Goal: Check status: Check status

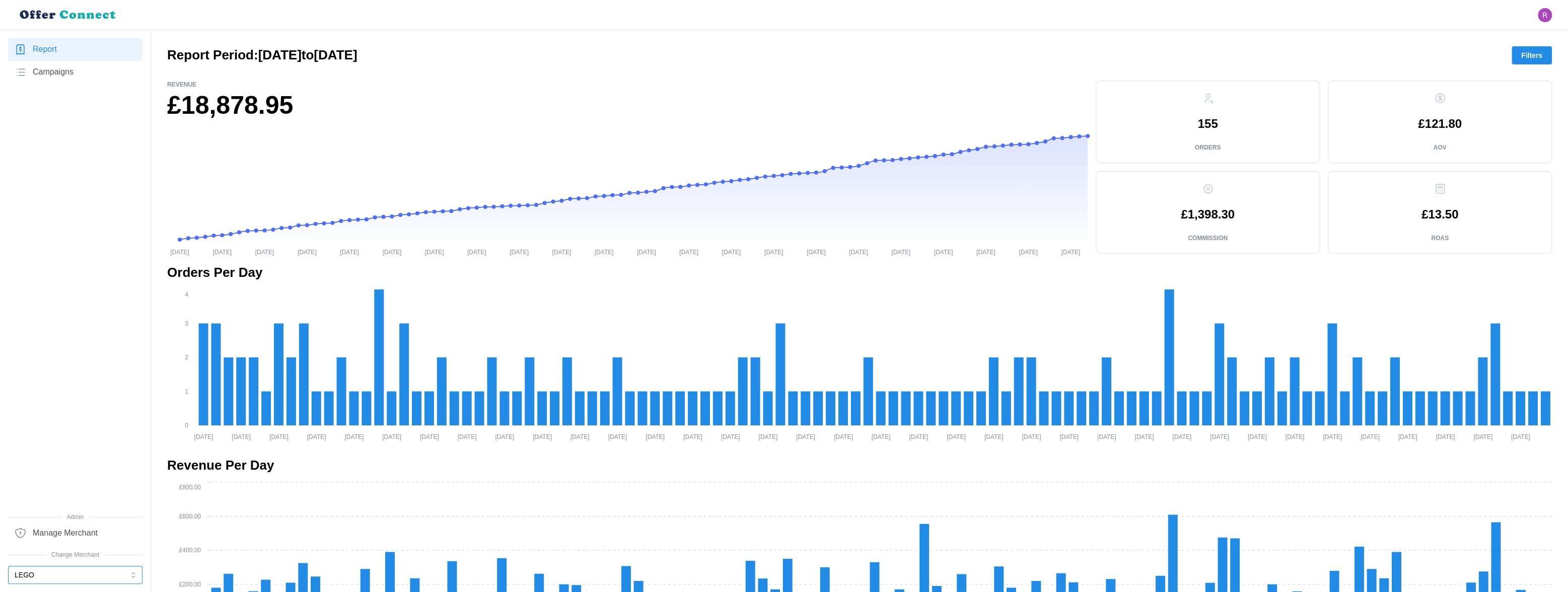
click at [59, 521] on button "LEGO" at bounding box center [75, 574] width 134 height 18
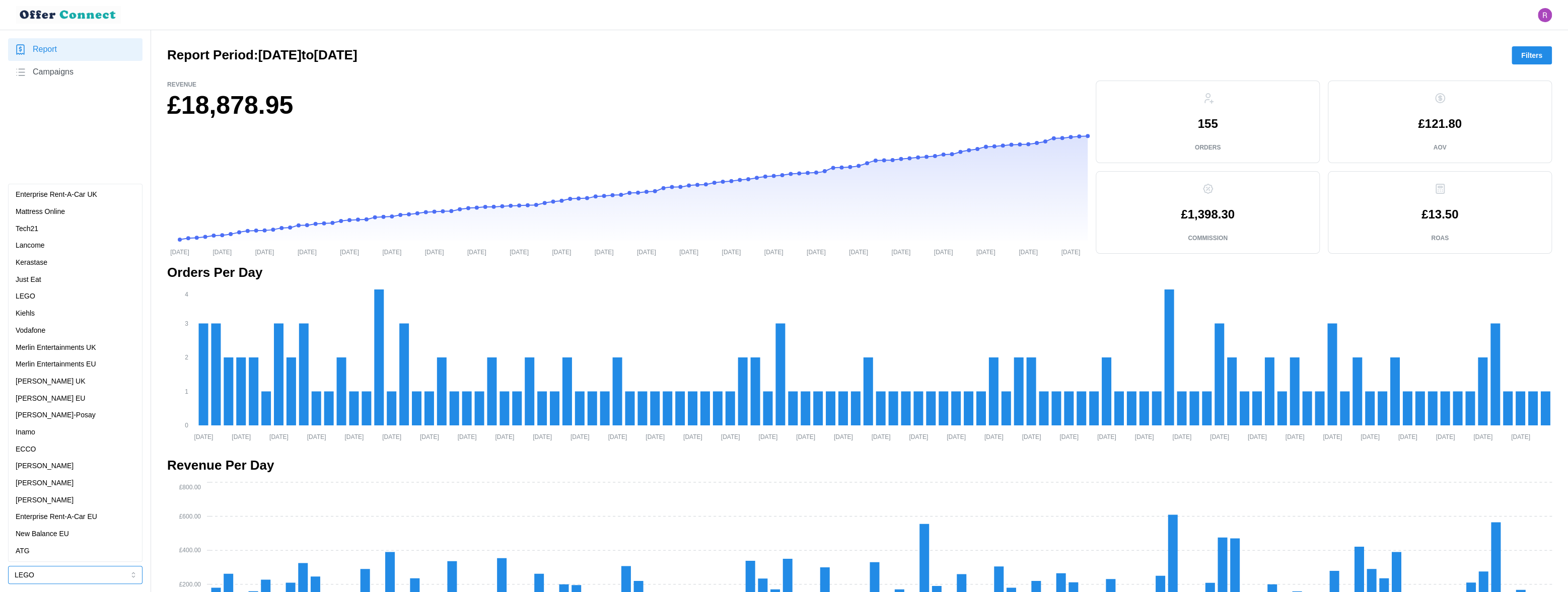
click at [87, 349] on p "Merlin Entertainments UK" at bounding box center [56, 347] width 81 height 11
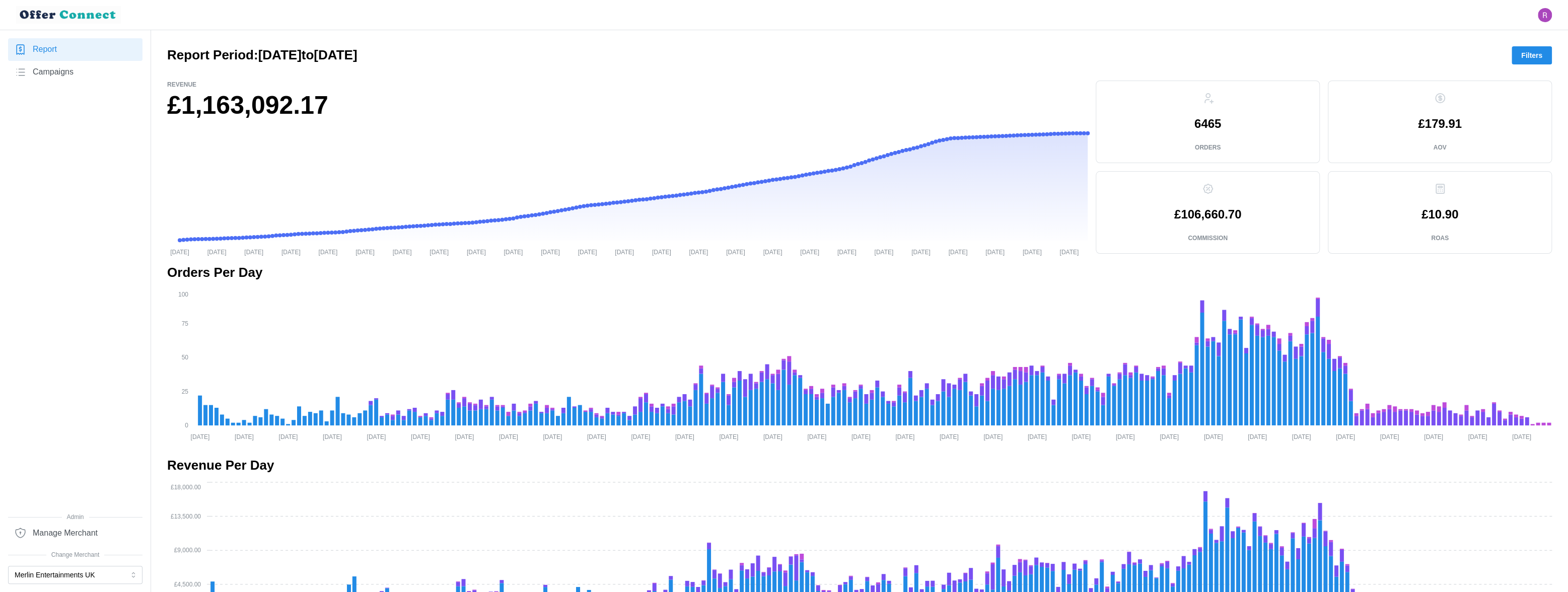
click at [1379, 51] on span "Filters" at bounding box center [1532, 55] width 21 height 17
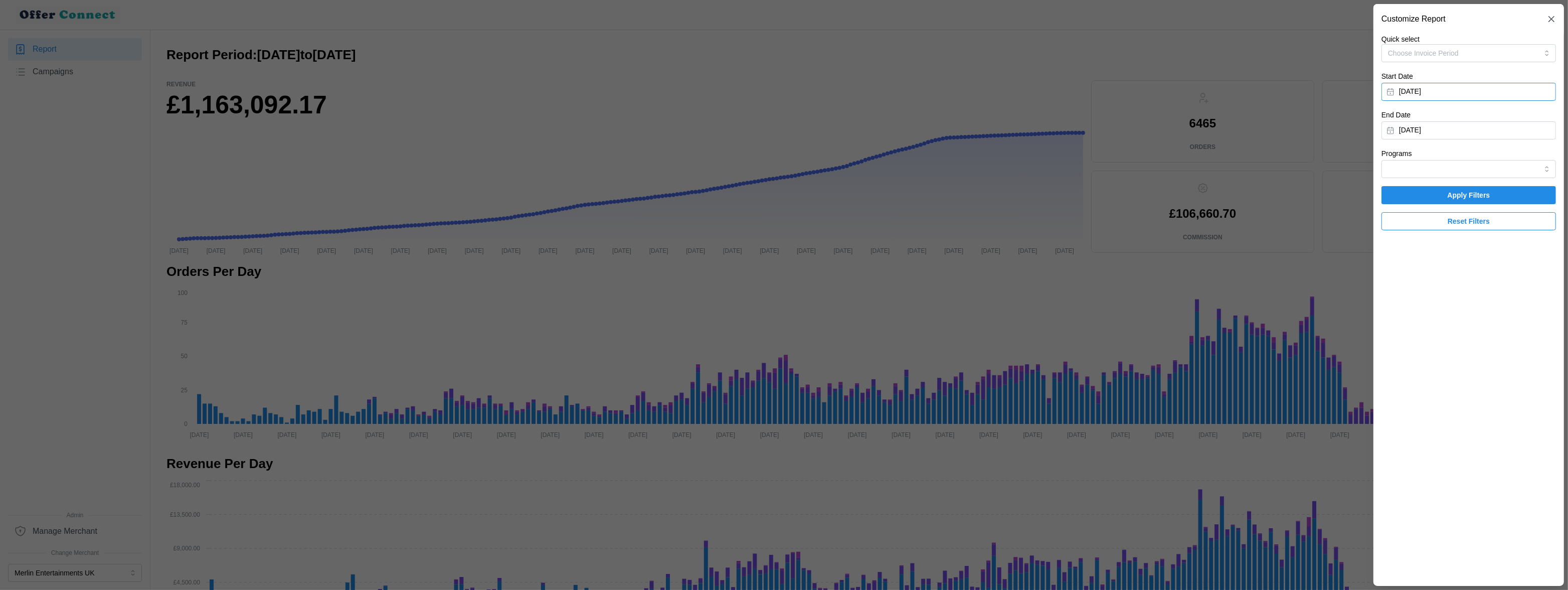
click at [1374, 90] on button "[DATE]" at bounding box center [1468, 91] width 175 height 18
click at [1374, 119] on icon "button" at bounding box center [1510, 120] width 8 height 8
click at [1374, 124] on button "button" at bounding box center [1510, 120] width 18 height 18
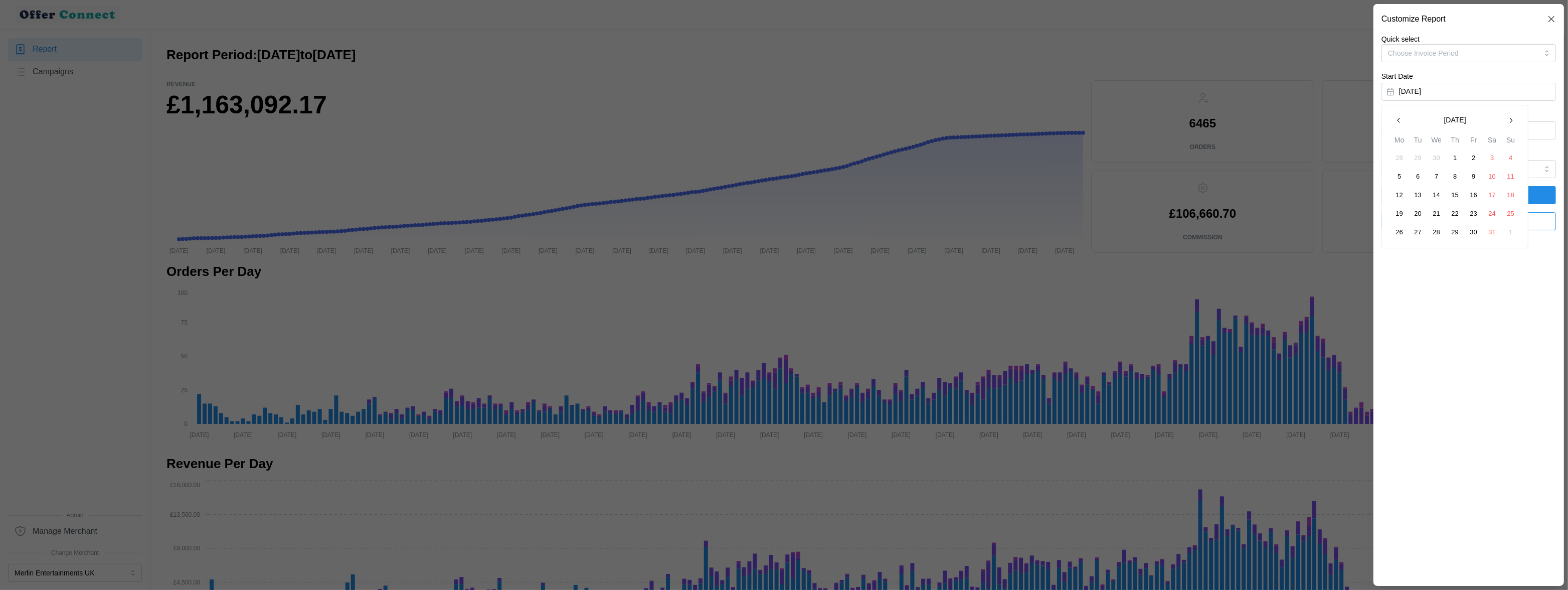
click at [1374, 161] on button "1" at bounding box center [1455, 157] width 18 height 18
click at [1374, 193] on span "Apply Filters" at bounding box center [1469, 195] width 43 height 17
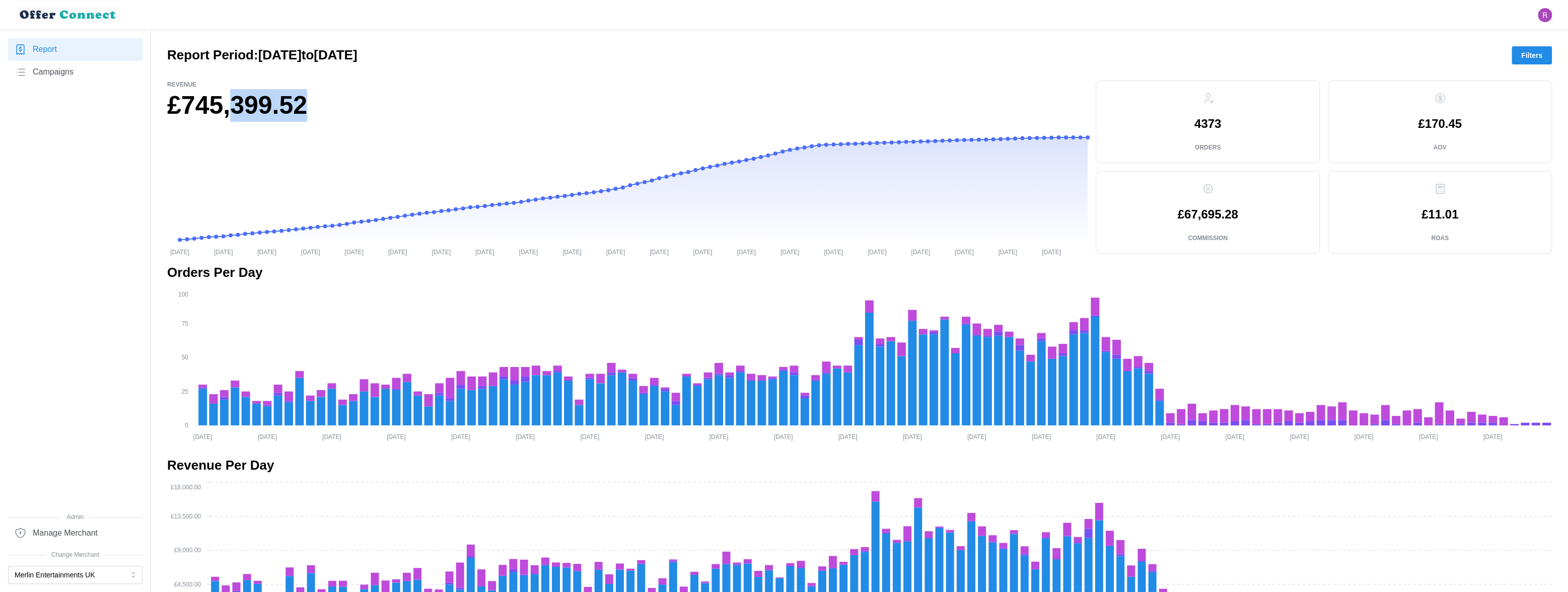
drag, startPoint x: 240, startPoint y: 101, endPoint x: 317, endPoint y: 103, distance: 77.0
click at [317, 103] on h1 "£745,399.52" at bounding box center [627, 106] width 921 height 33
